Goal: Download file/media

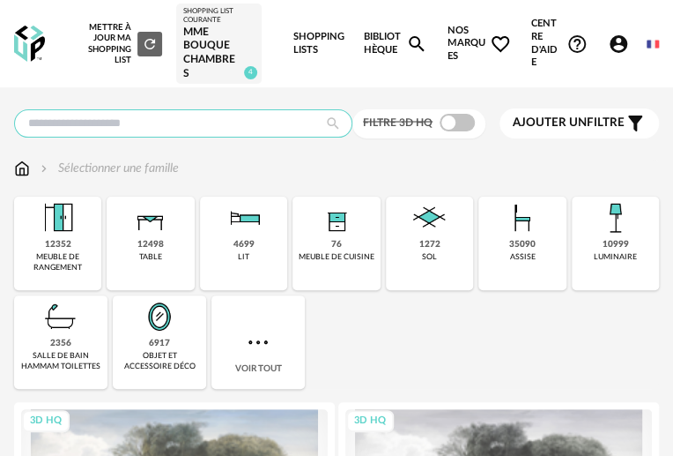
click at [192, 133] on input "text" at bounding box center [183, 123] width 338 height 28
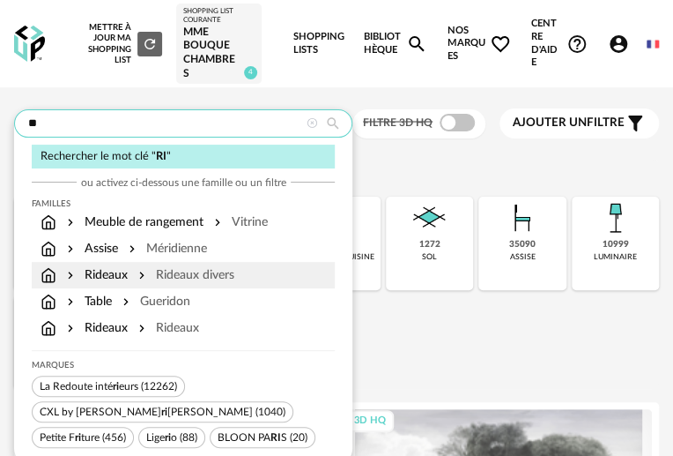
type input "**"
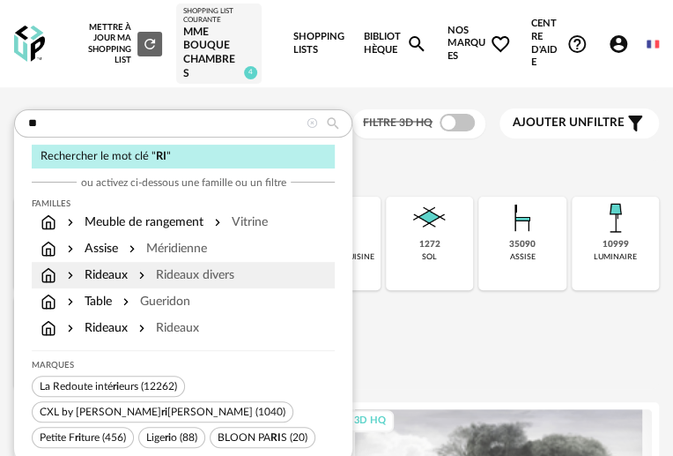
click at [228, 283] on div "Rideaux divers" at bounding box center [185, 275] width 100 height 18
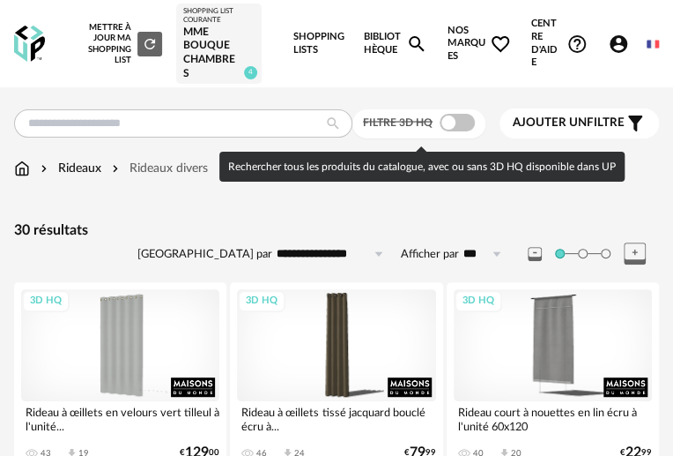
click at [453, 131] on span at bounding box center [457, 123] width 35 height 18
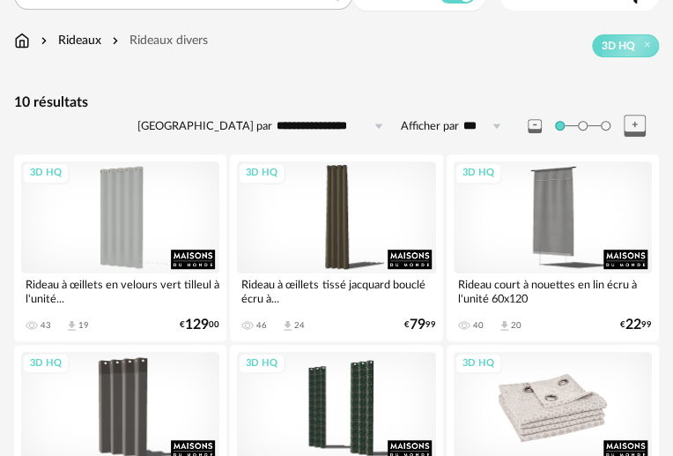
scroll to position [80, 0]
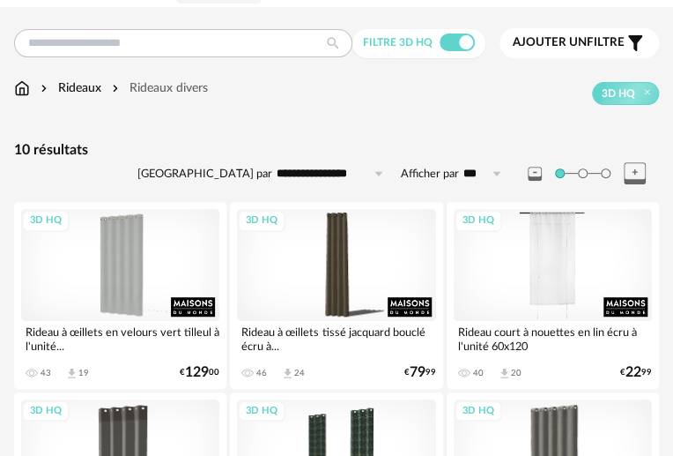
click at [573, 279] on div "3D HQ" at bounding box center [553, 265] width 198 height 112
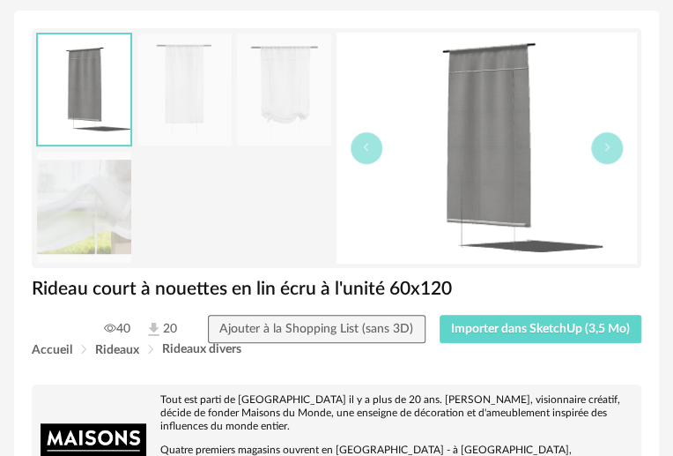
scroll to position [160, 0]
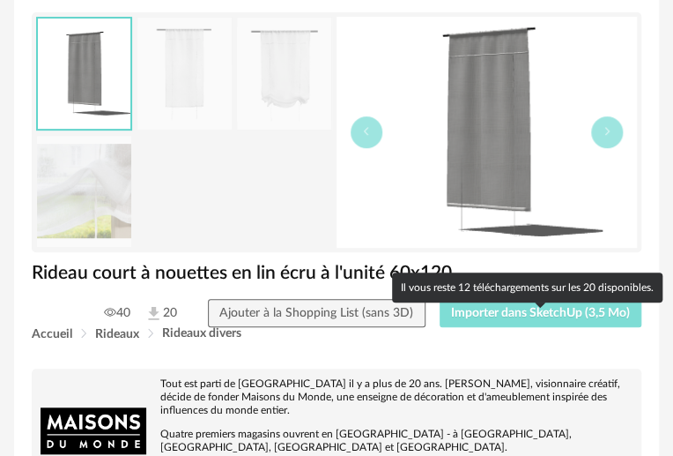
click at [535, 319] on span "Importer dans SketchUp (3,5 Mo)" at bounding box center [540, 313] width 179 height 12
